Goal: Navigation & Orientation: Locate item on page

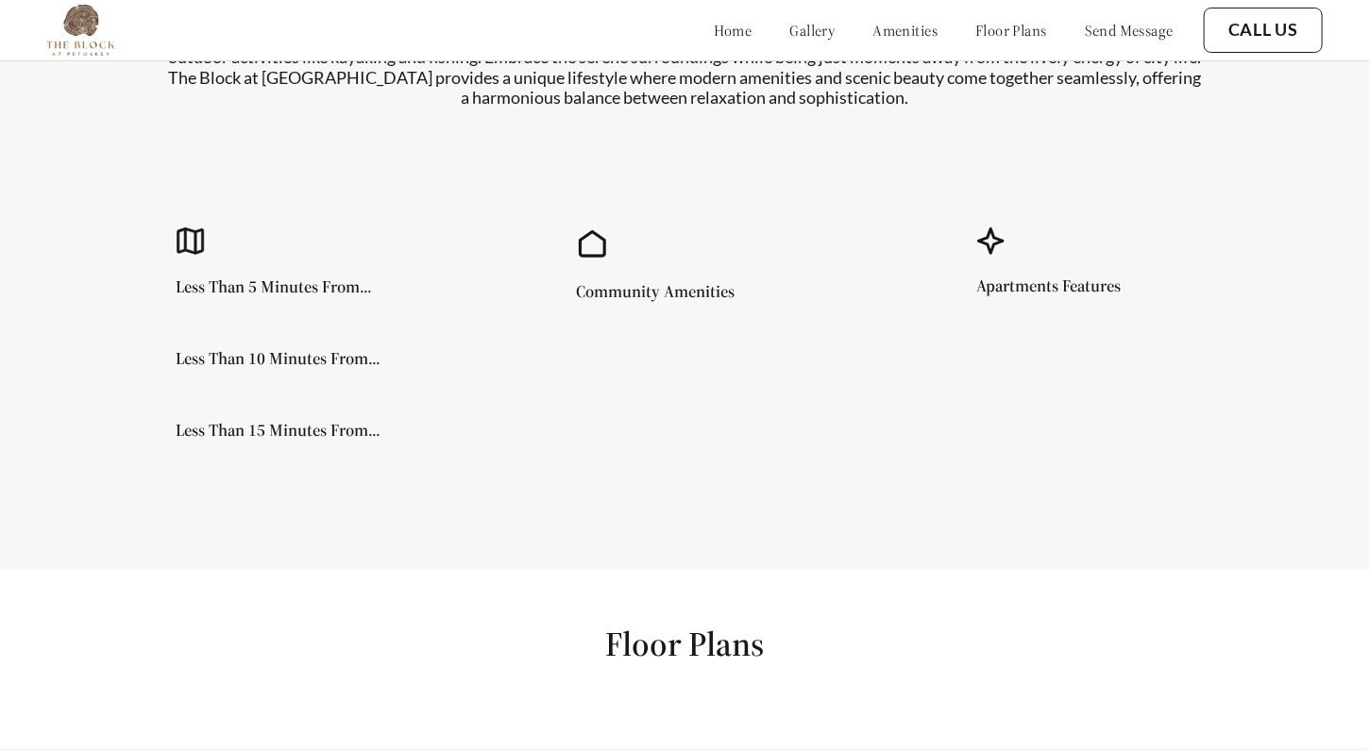
scroll to position [1797, 0]
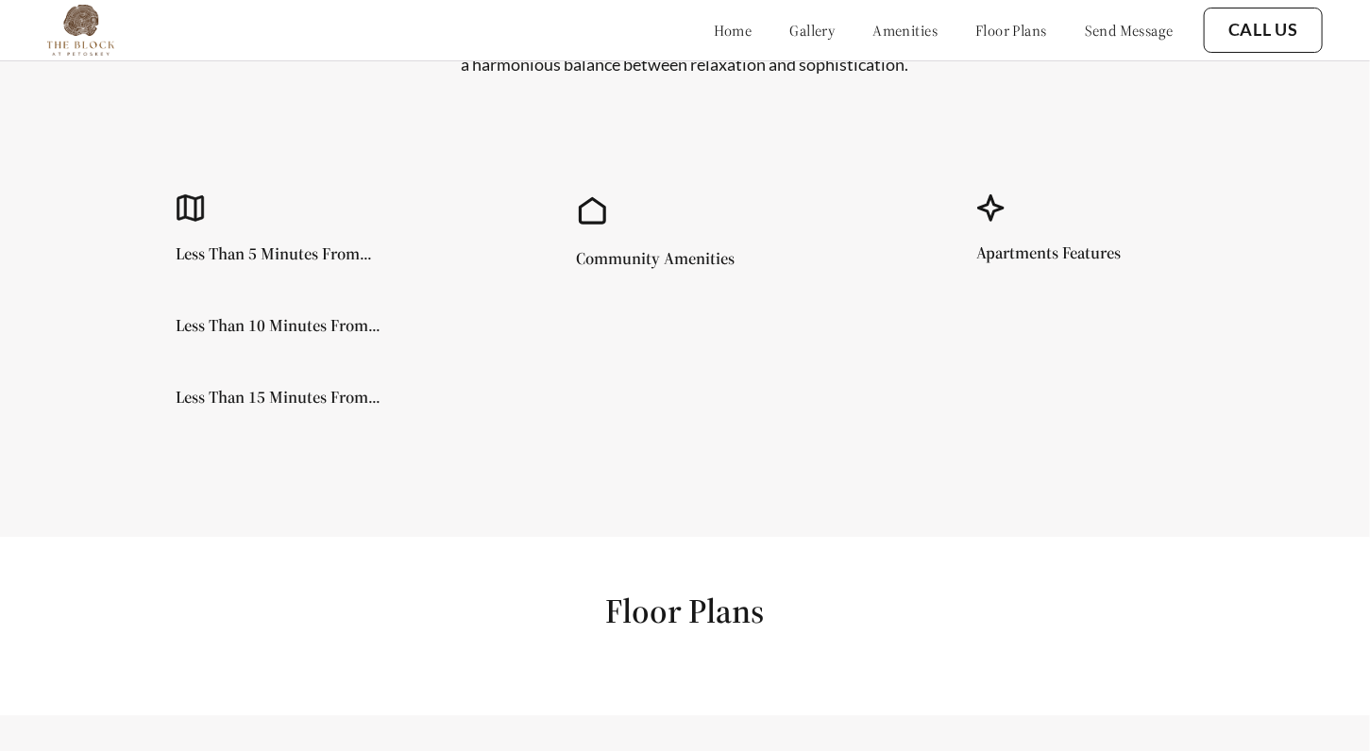
click at [692, 381] on div "Community Amenities" at bounding box center [685, 306] width 350 height 339
click at [694, 379] on div "Community Amenities" at bounding box center [685, 306] width 350 height 339
click at [1054, 245] on h5 "Apartments Features" at bounding box center [1049, 253] width 144 height 17
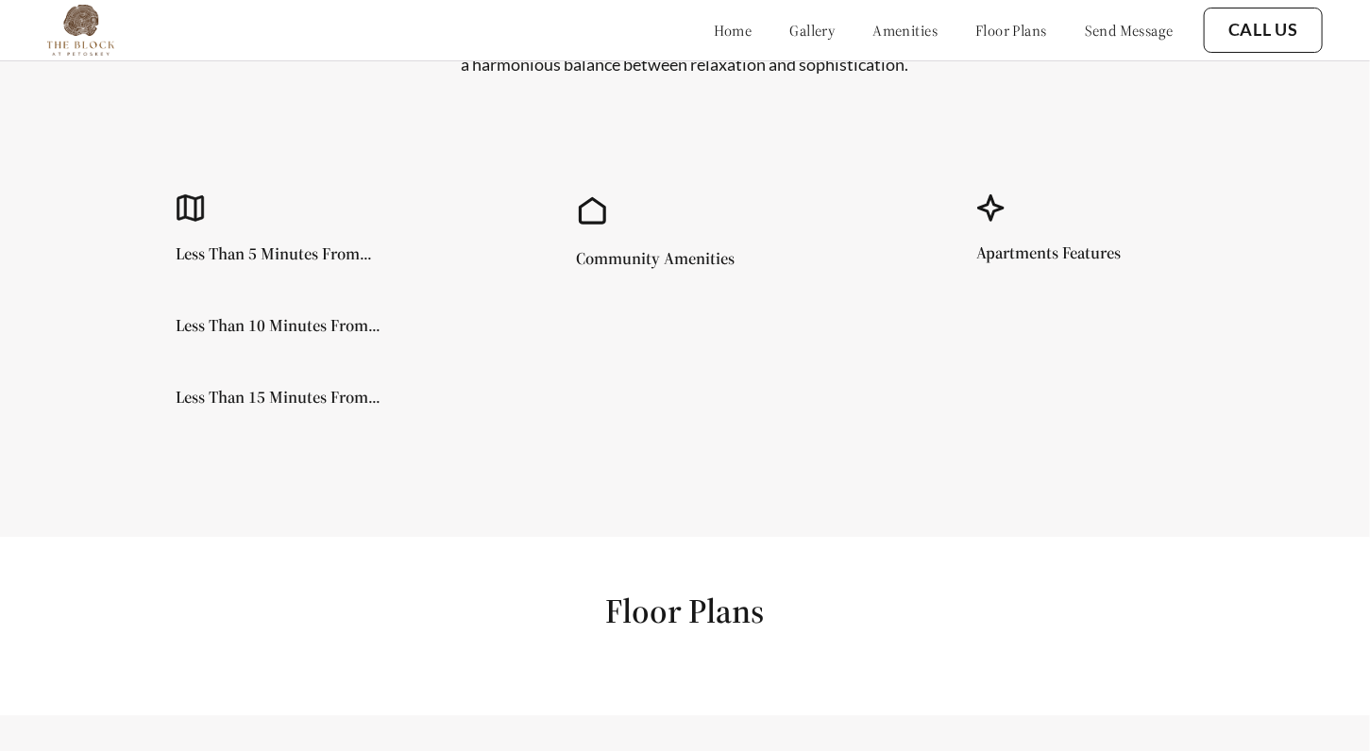
click at [1054, 245] on h5 "Apartments Features" at bounding box center [1049, 253] width 144 height 17
click at [1054, 293] on div "Apartments Features" at bounding box center [1086, 306] width 350 height 339
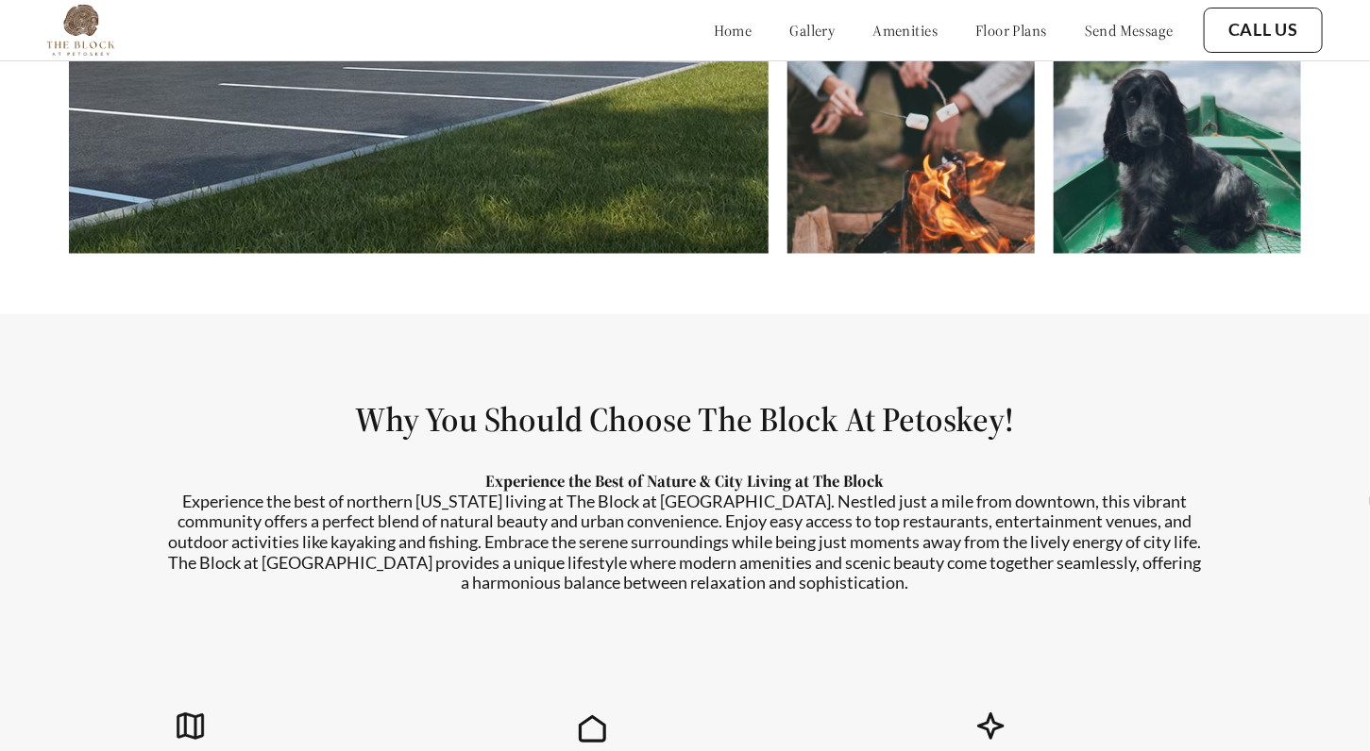
scroll to position [1276, 0]
click at [873, 24] on link "amenities" at bounding box center [905, 30] width 65 height 19
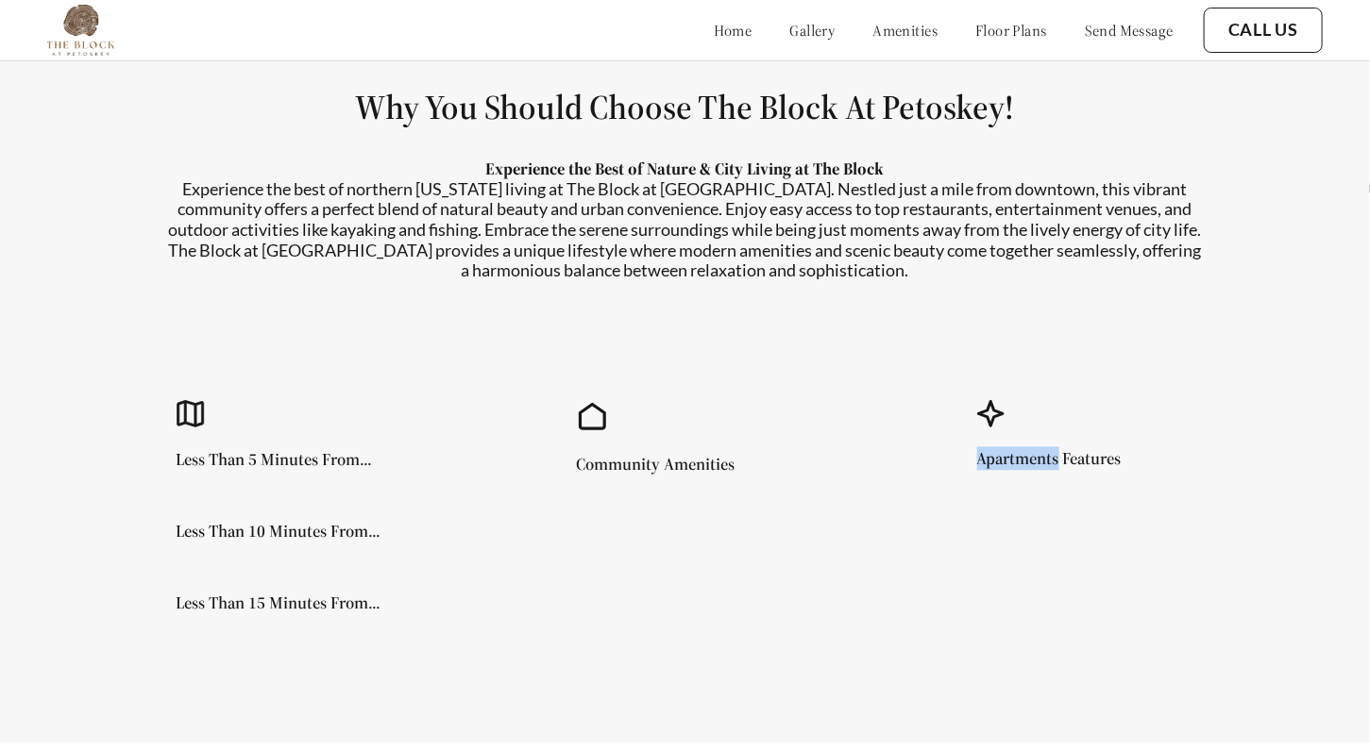
scroll to position [1592, 0]
